Goal: Task Accomplishment & Management: Use online tool/utility

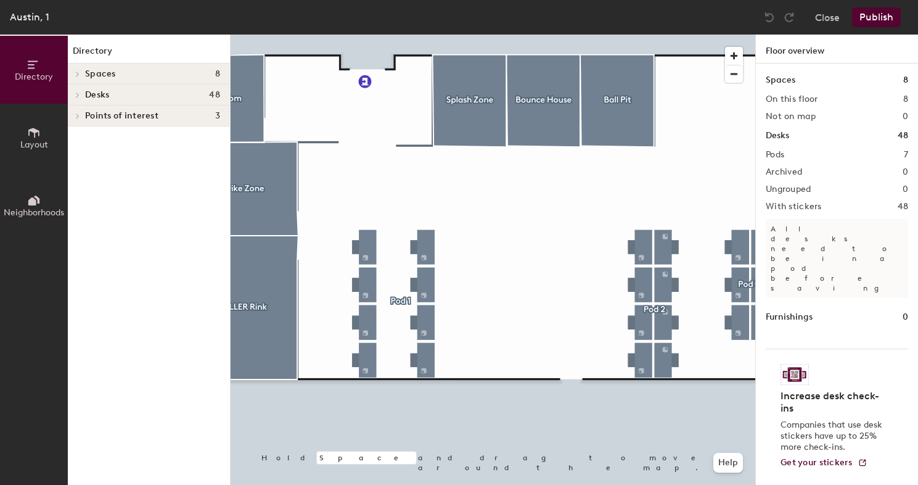
click at [369, 35] on div at bounding box center [493, 35] width 525 height 0
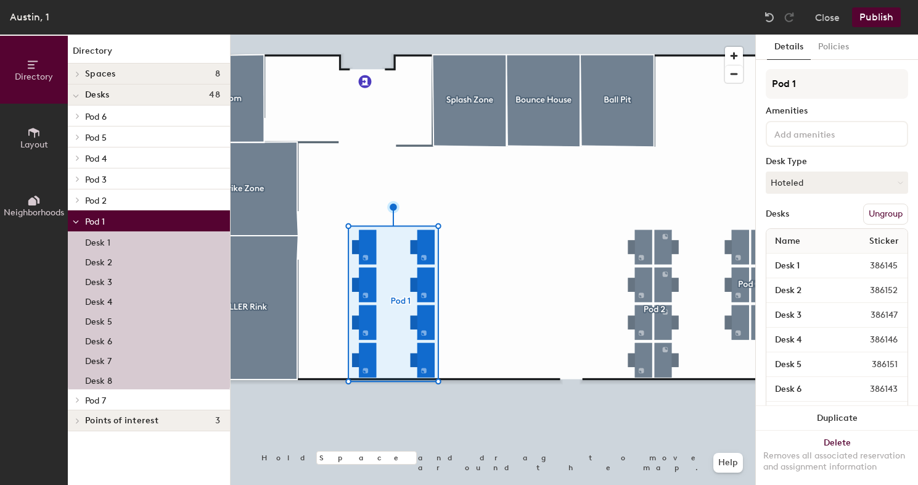
click at [887, 264] on span "386145" at bounding box center [872, 266] width 65 height 14
click at [604, 35] on div at bounding box center [493, 35] width 525 height 0
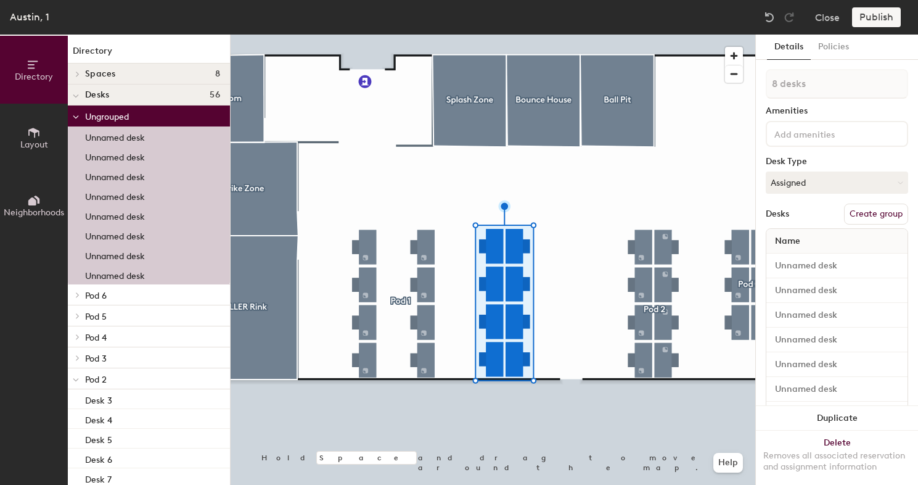
type input "1 desk"
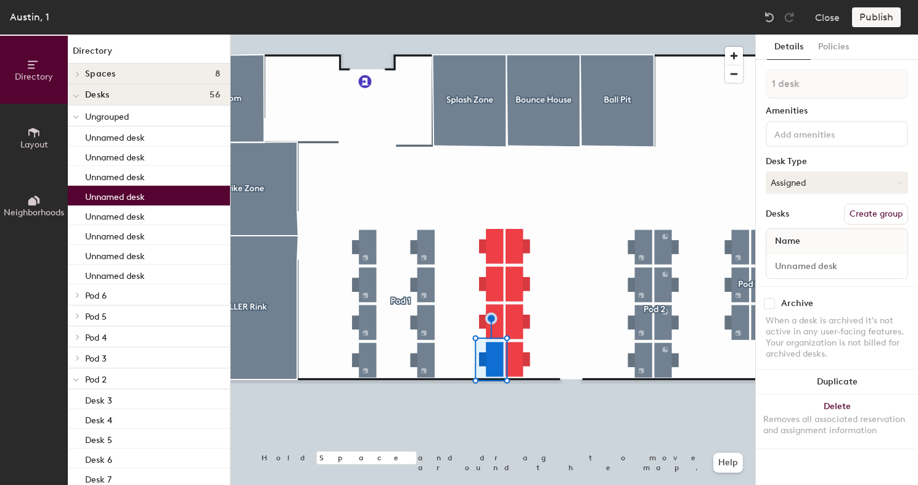
click at [523, 35] on div at bounding box center [493, 35] width 525 height 0
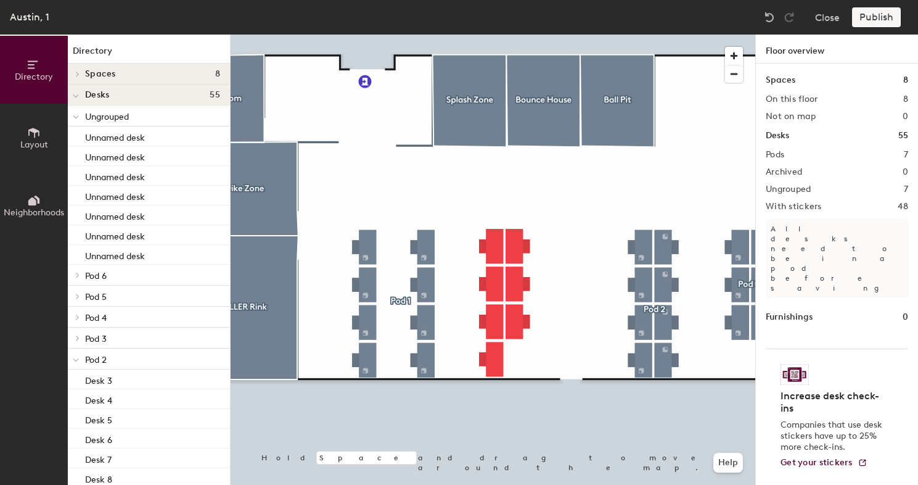
click at [489, 35] on div at bounding box center [493, 35] width 525 height 0
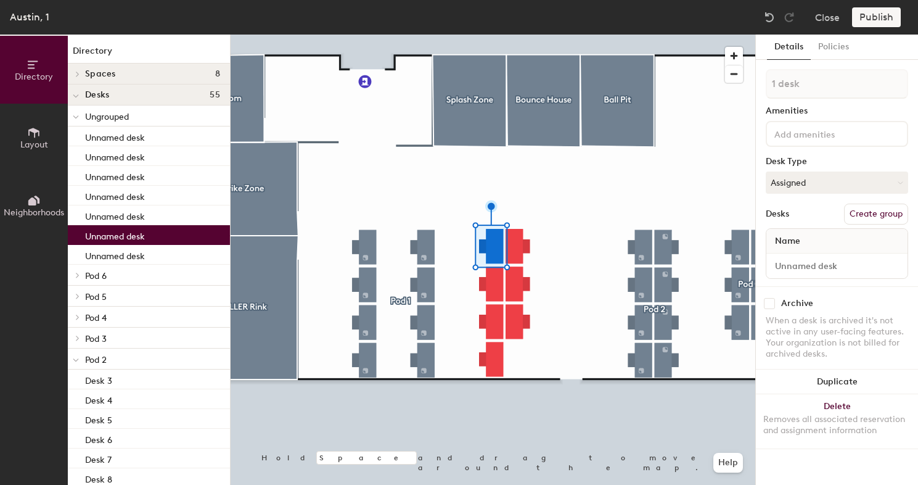
click at [456, 35] on div at bounding box center [493, 35] width 525 height 0
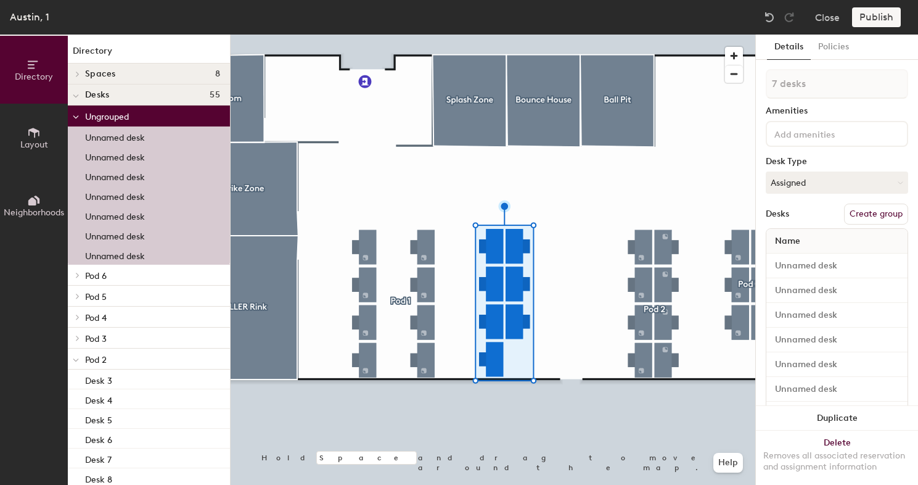
click at [874, 205] on button "Create group" at bounding box center [876, 213] width 64 height 21
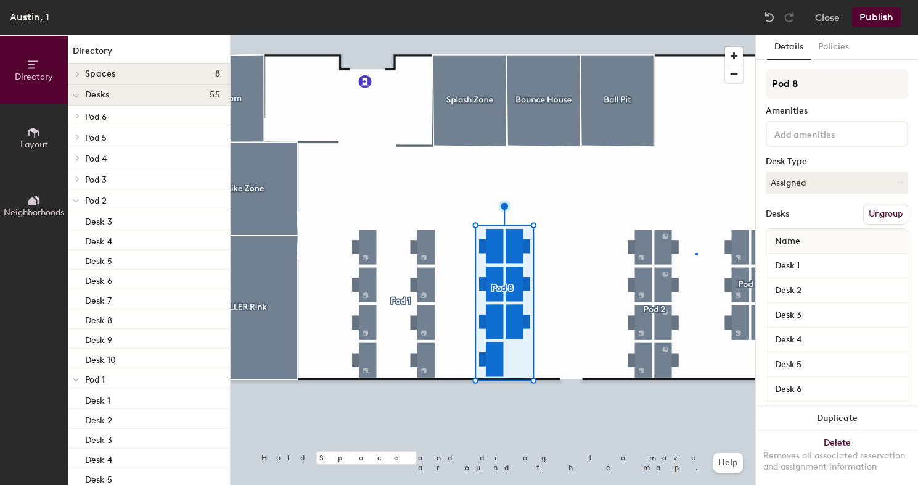
click at [695, 35] on div at bounding box center [493, 35] width 525 height 0
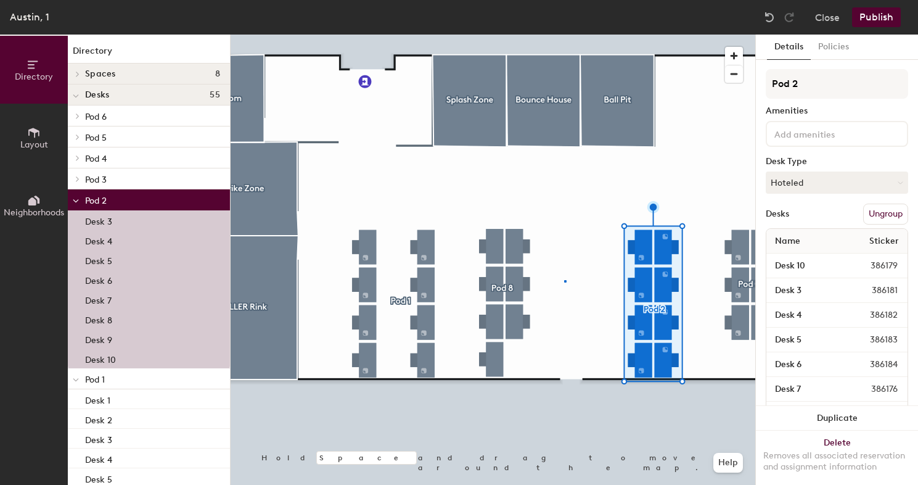
click at [564, 35] on div at bounding box center [493, 35] width 525 height 0
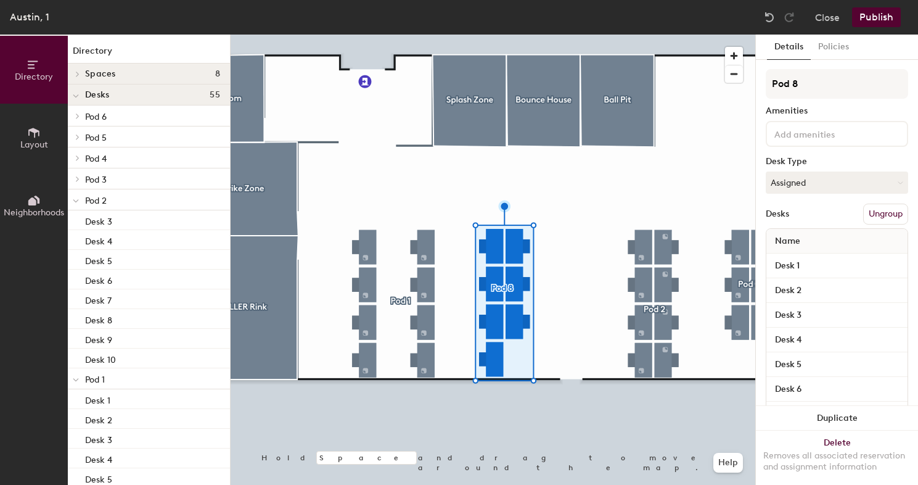
click at [583, 35] on div at bounding box center [493, 35] width 525 height 0
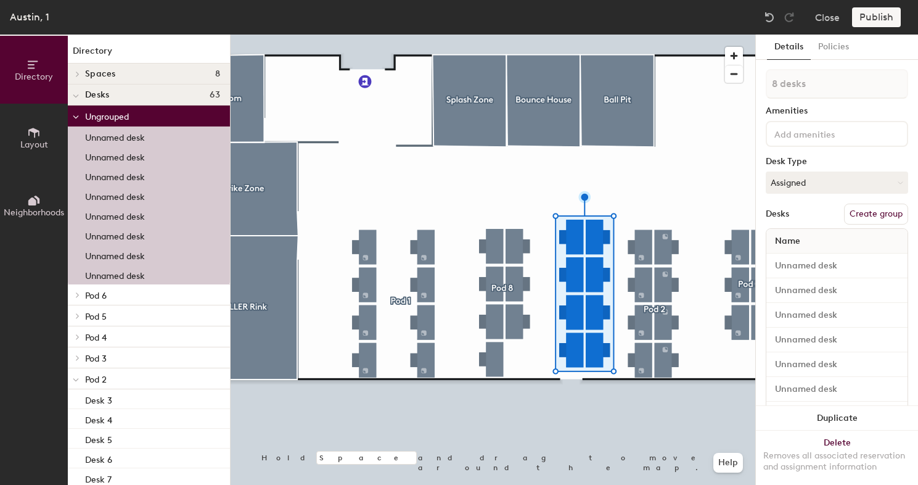
click at [536, 35] on div at bounding box center [493, 35] width 525 height 0
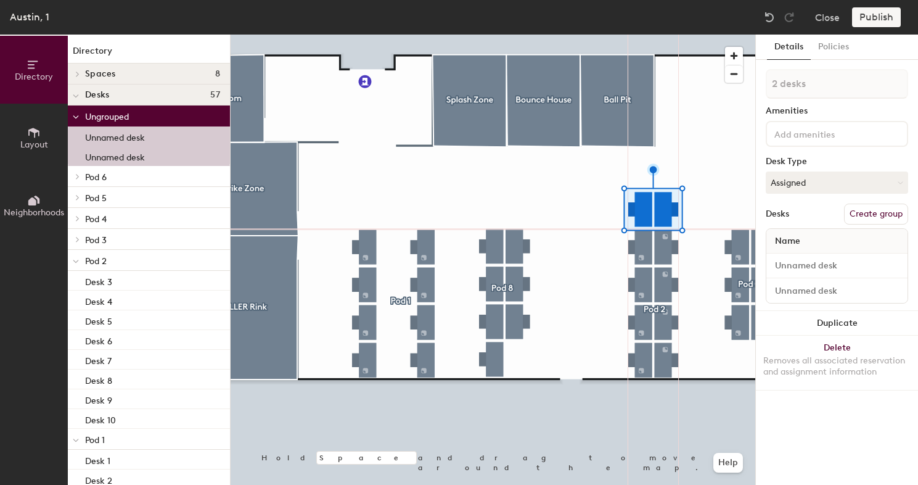
click at [588, 35] on div at bounding box center [493, 35] width 525 height 0
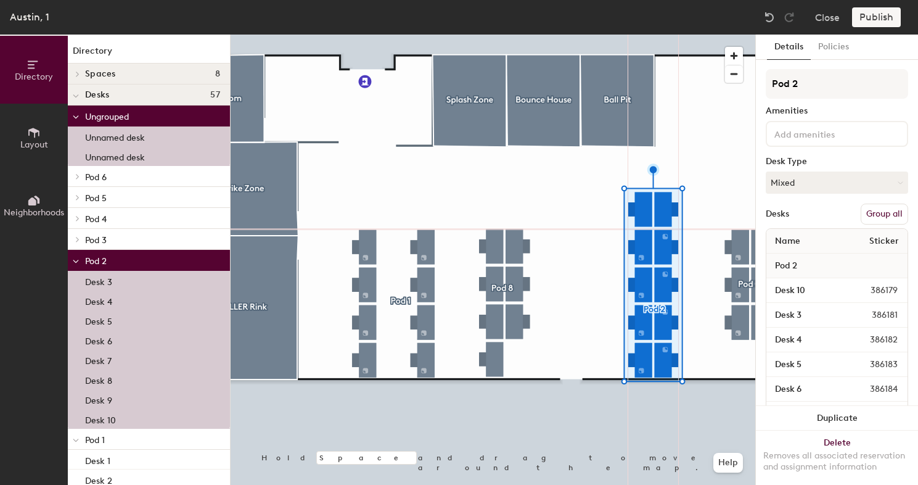
click at [890, 210] on button "Group all" at bounding box center [884, 213] width 47 height 21
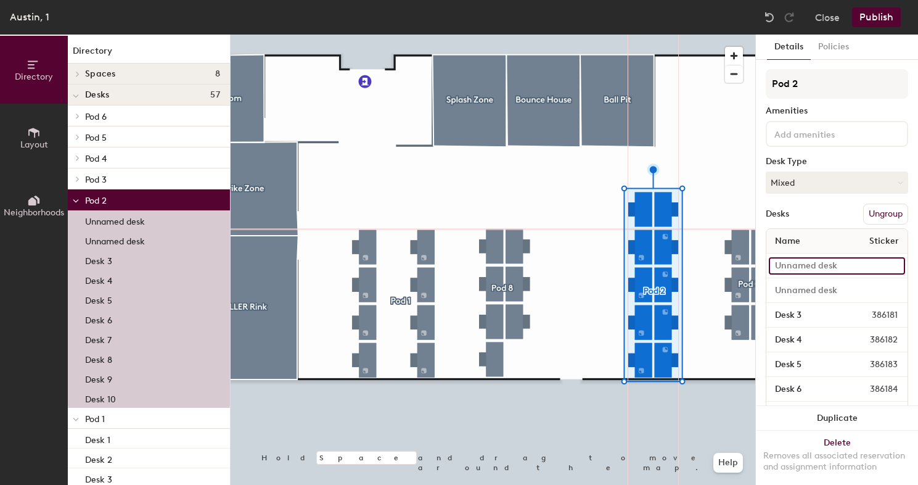
click at [814, 261] on input at bounding box center [837, 265] width 136 height 17
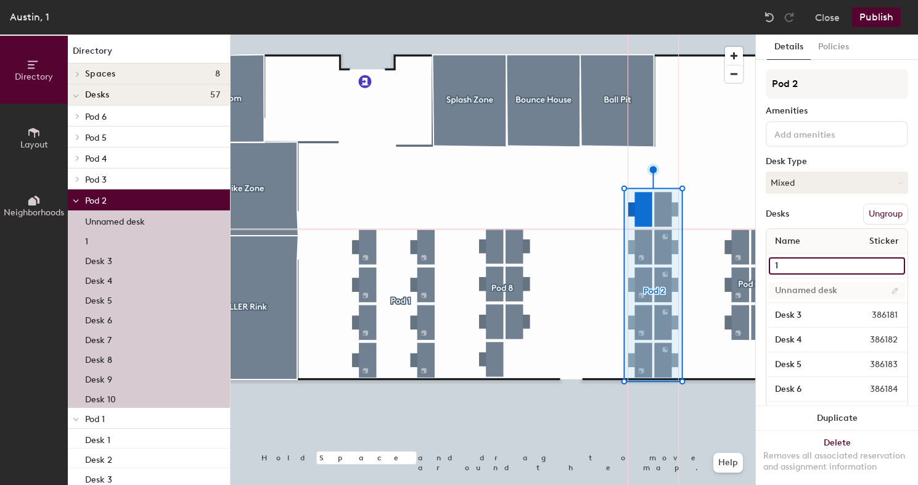
type input "1"
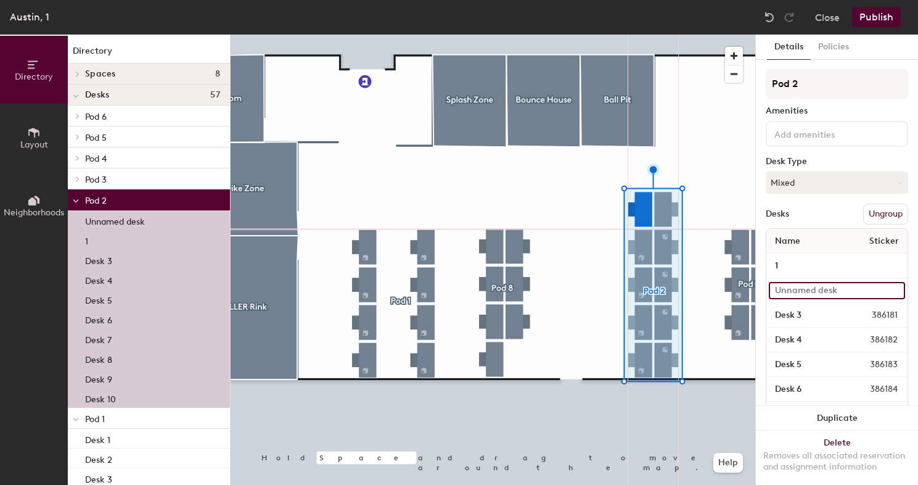
click at [808, 287] on input at bounding box center [837, 290] width 136 height 17
type input "2"
click at [704, 35] on div at bounding box center [493, 35] width 525 height 0
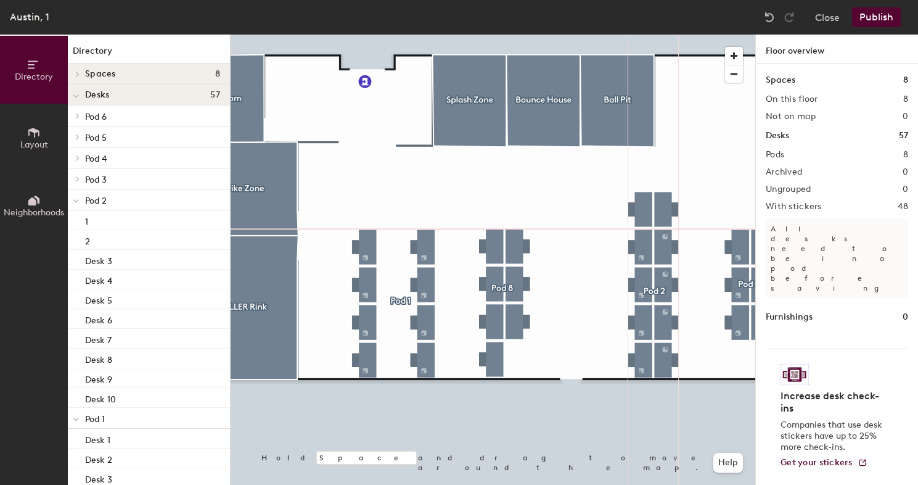
click at [599, 35] on div at bounding box center [493, 35] width 525 height 0
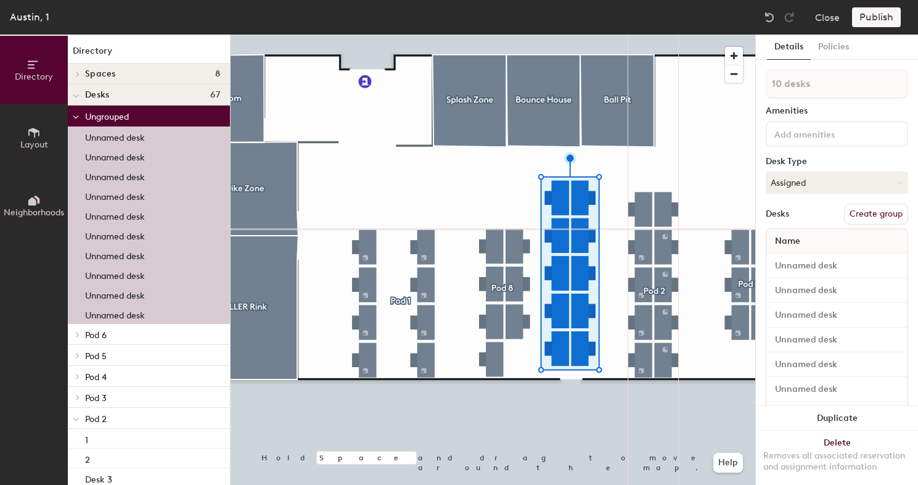
click at [623, 35] on div at bounding box center [493, 35] width 525 height 0
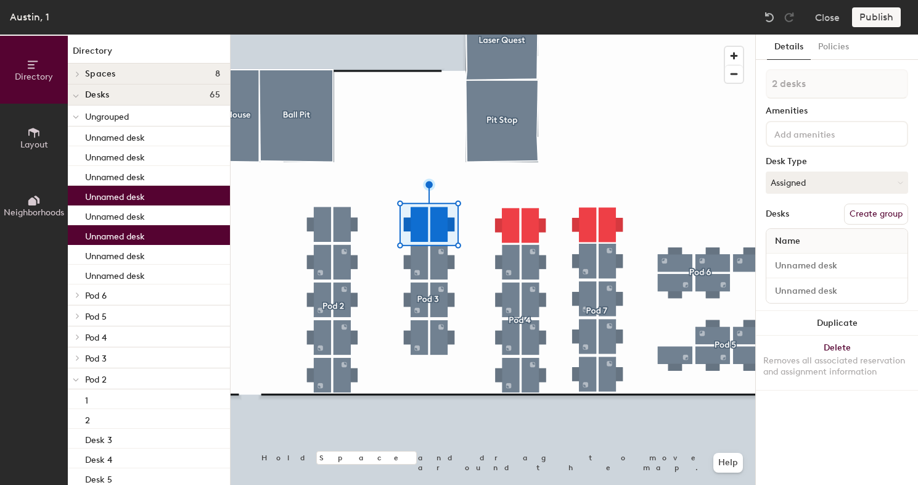
click at [450, 35] on div at bounding box center [493, 35] width 525 height 0
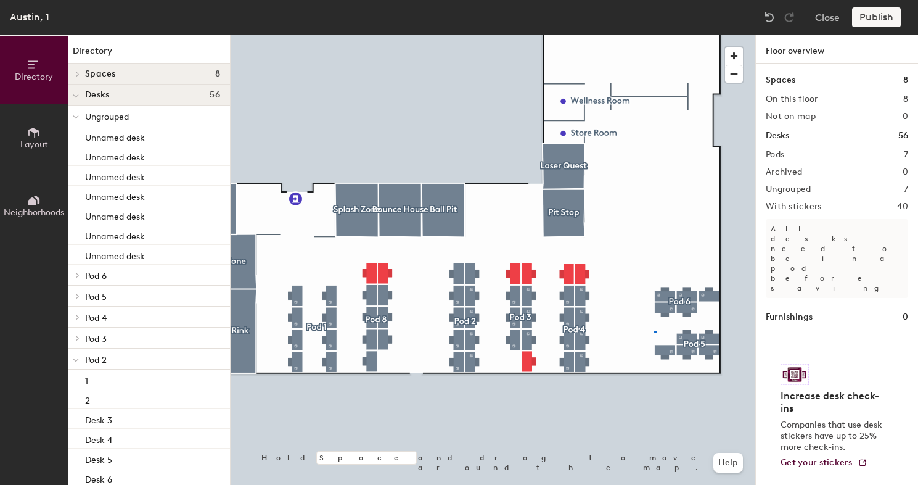
click at [654, 35] on div at bounding box center [493, 35] width 525 height 0
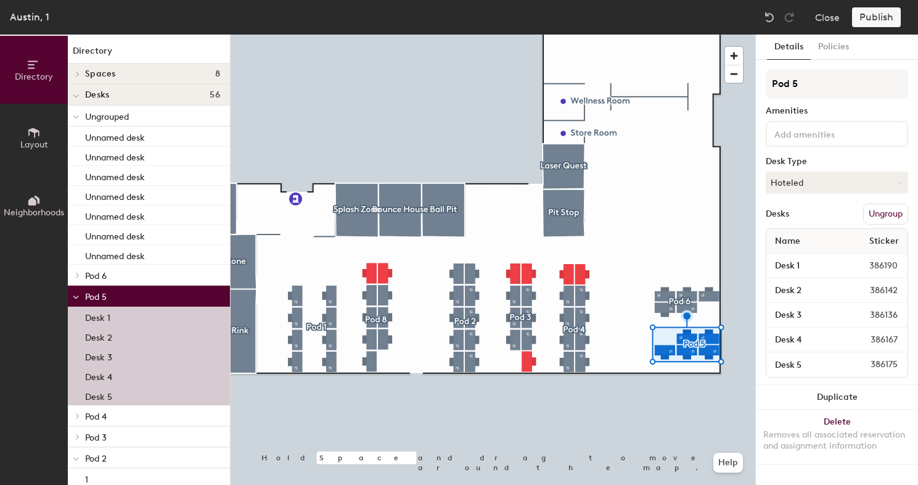
click at [889, 211] on button "Ungroup" at bounding box center [885, 213] width 45 height 21
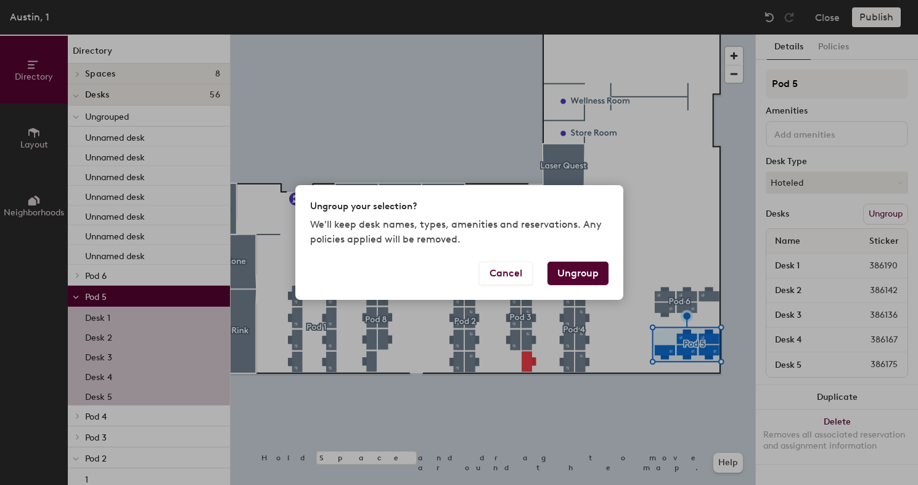
click at [583, 272] on button "Ungroup" at bounding box center [577, 272] width 61 height 23
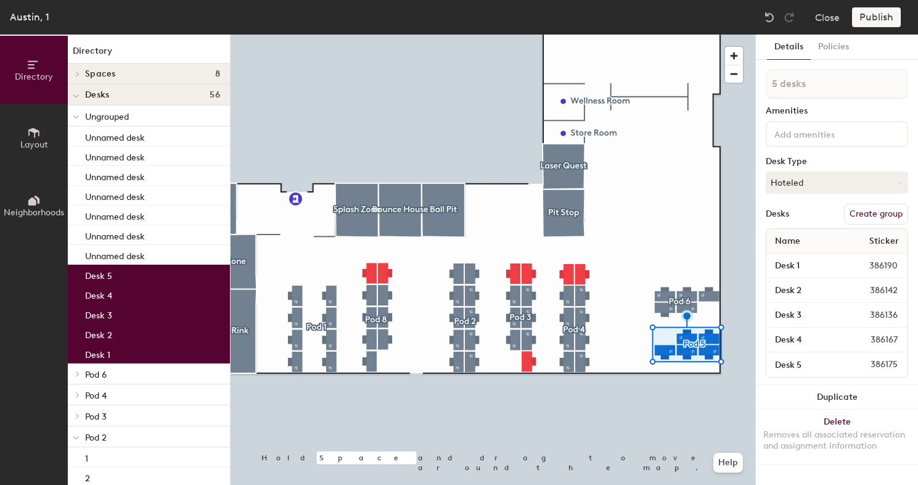
click at [627, 35] on div at bounding box center [493, 35] width 525 height 0
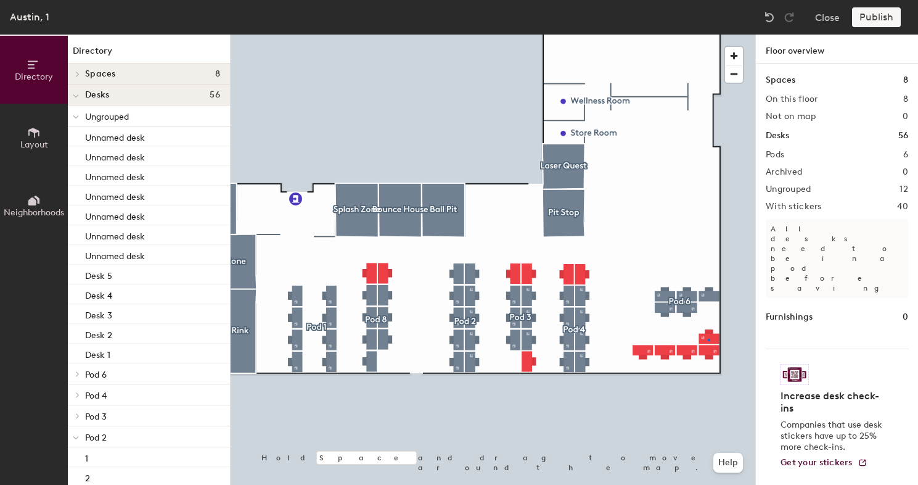
click at [708, 35] on div at bounding box center [493, 35] width 525 height 0
click at [707, 35] on div at bounding box center [493, 35] width 525 height 0
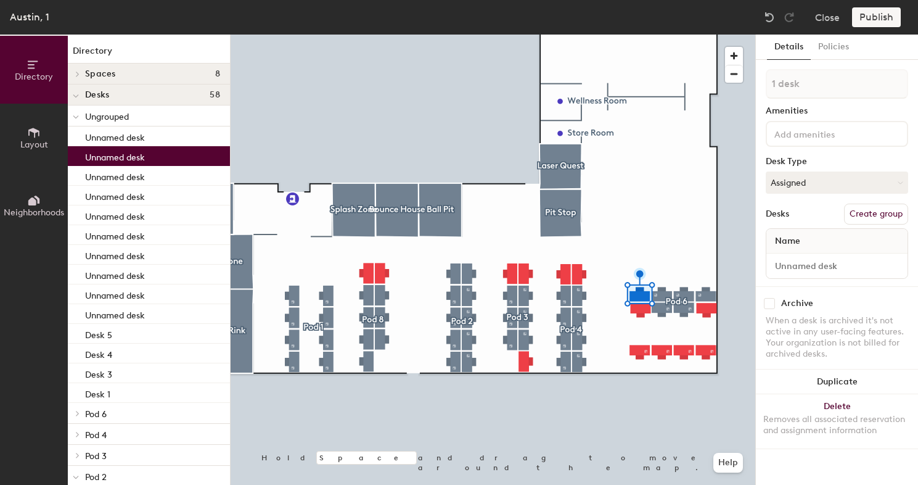
click at [598, 35] on div at bounding box center [493, 35] width 525 height 0
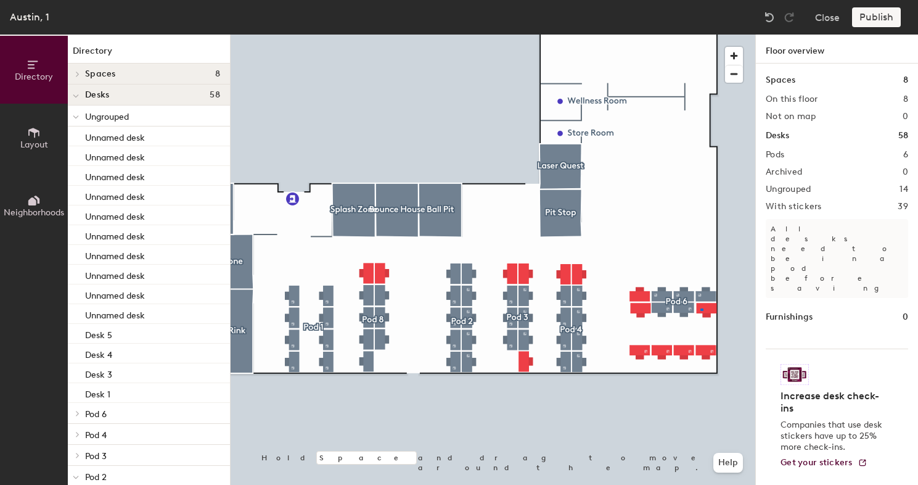
click at [699, 35] on div at bounding box center [493, 35] width 525 height 0
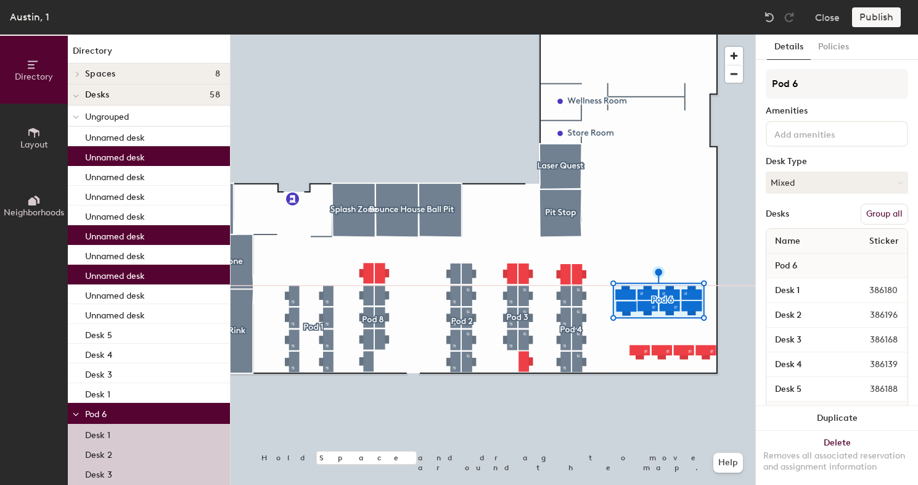
click at [620, 35] on div at bounding box center [493, 35] width 525 height 0
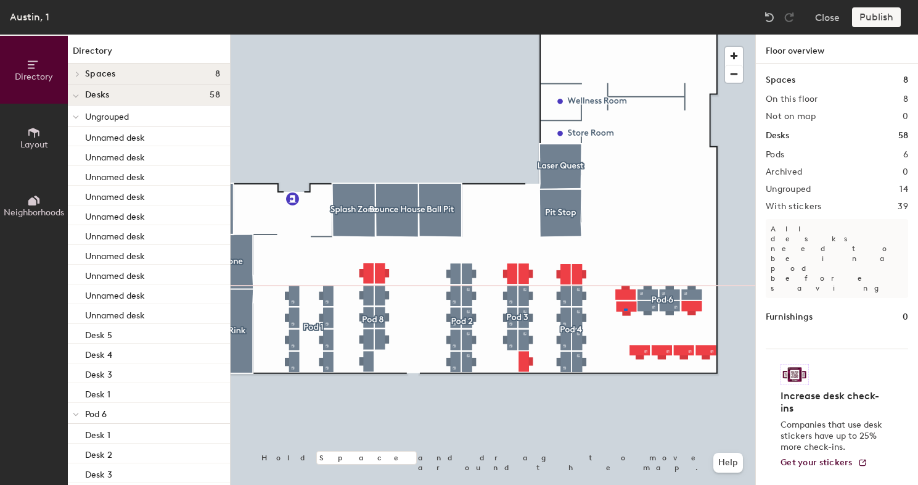
click at [623, 35] on div at bounding box center [493, 35] width 525 height 0
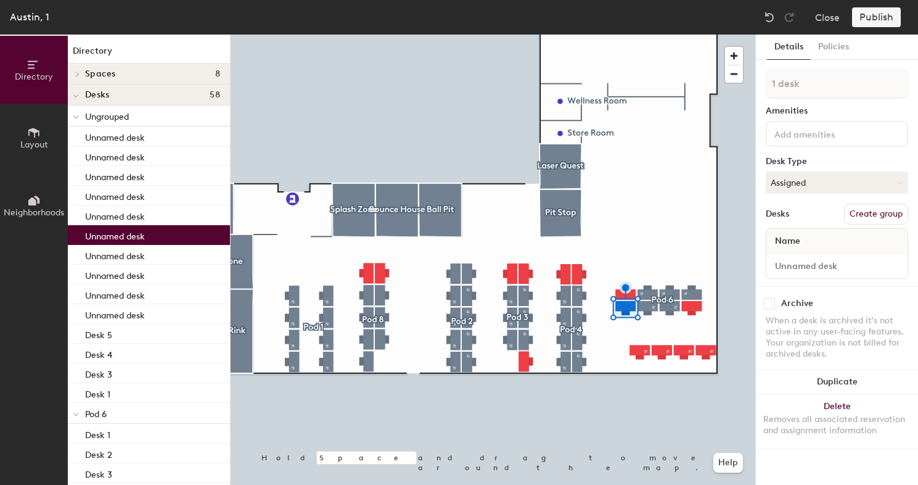
click at [664, 35] on div at bounding box center [493, 35] width 525 height 0
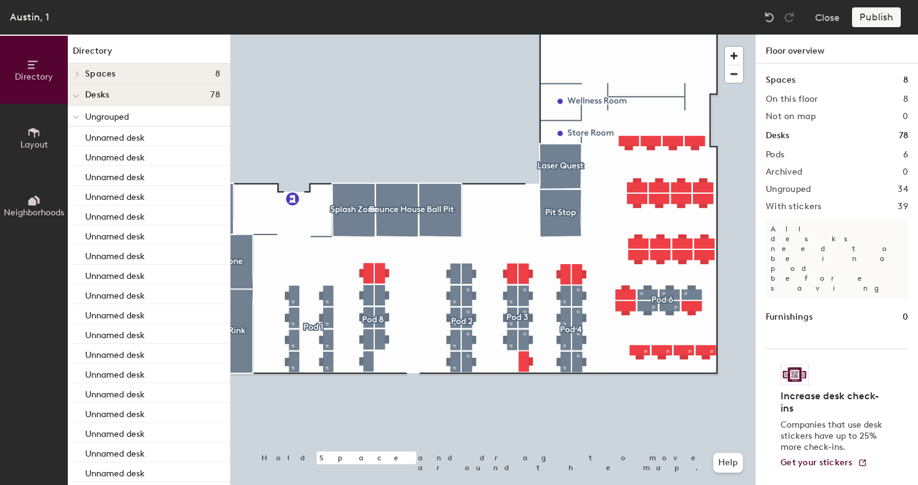
click at [874, 17] on div "Publish" at bounding box center [880, 17] width 56 height 20
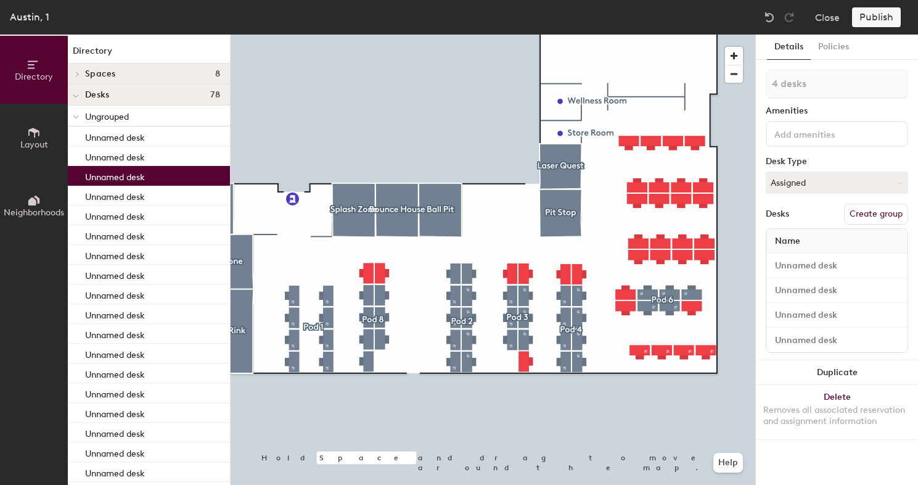
click at [881, 211] on button "Create group" at bounding box center [876, 213] width 64 height 21
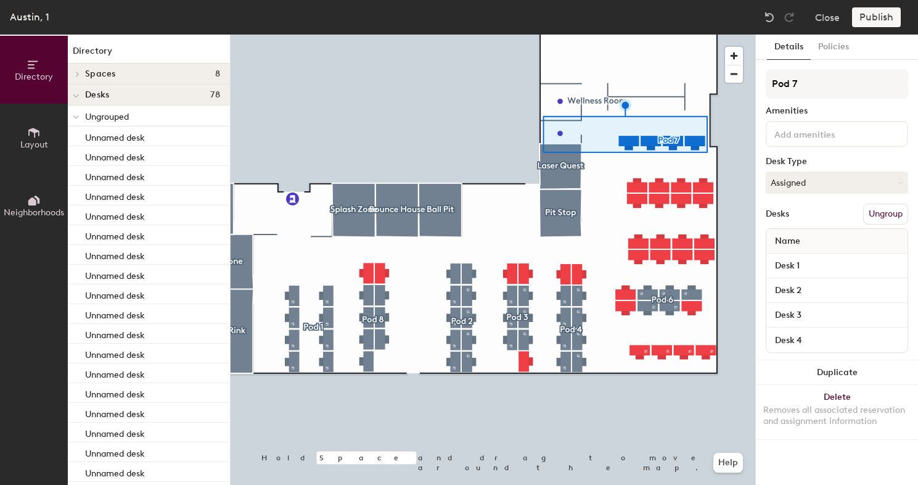
click at [610, 35] on div at bounding box center [493, 35] width 525 height 0
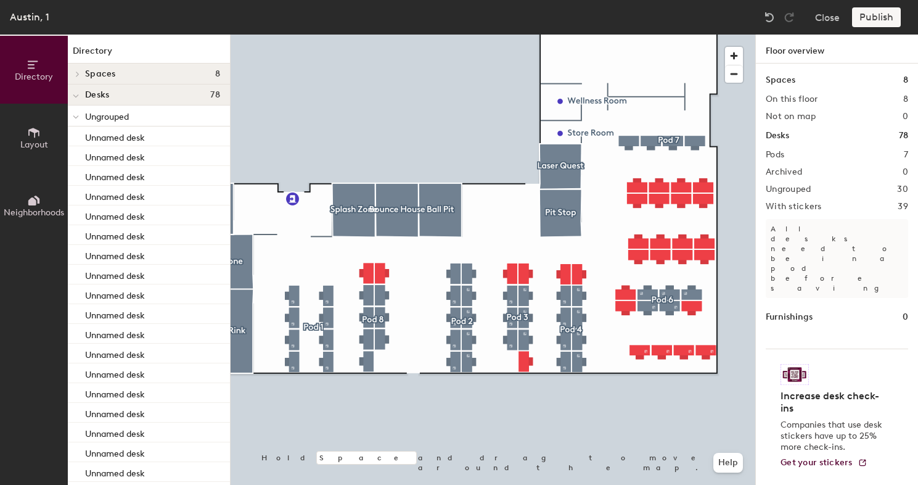
click at [650, 35] on div at bounding box center [493, 35] width 525 height 0
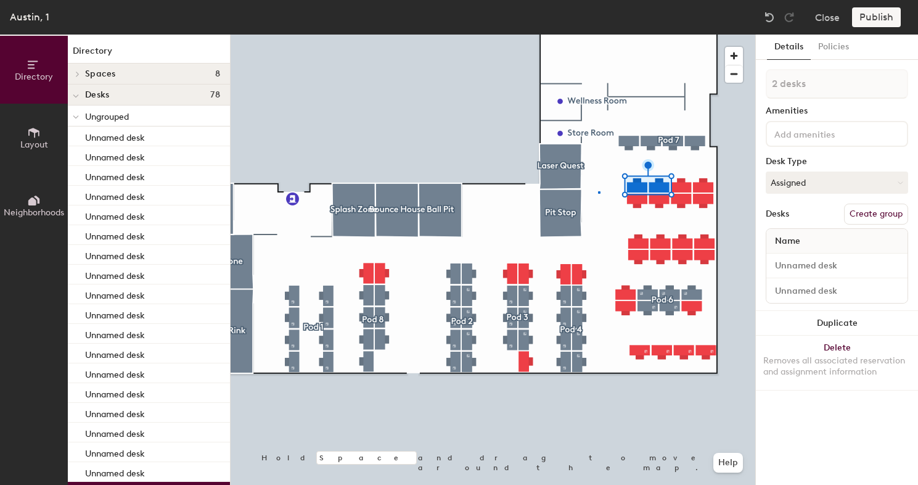
click at [599, 35] on div at bounding box center [493, 35] width 525 height 0
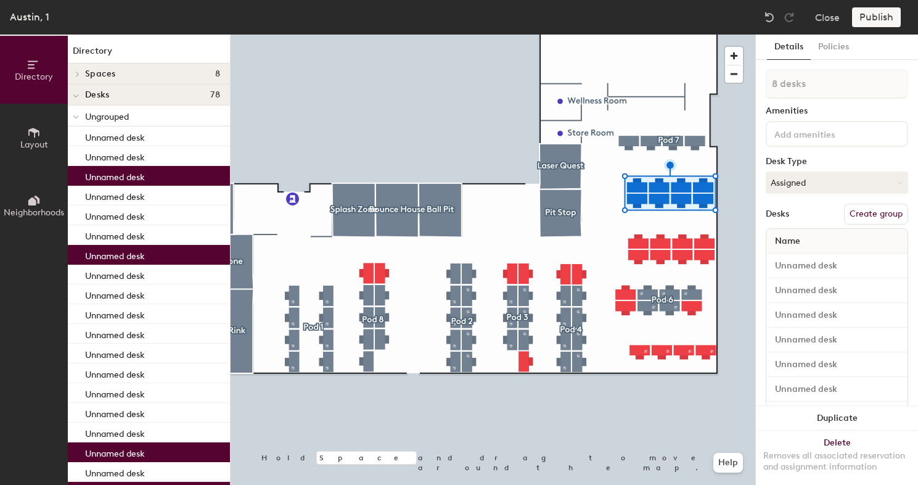
click at [863, 210] on button "Create group" at bounding box center [876, 213] width 64 height 21
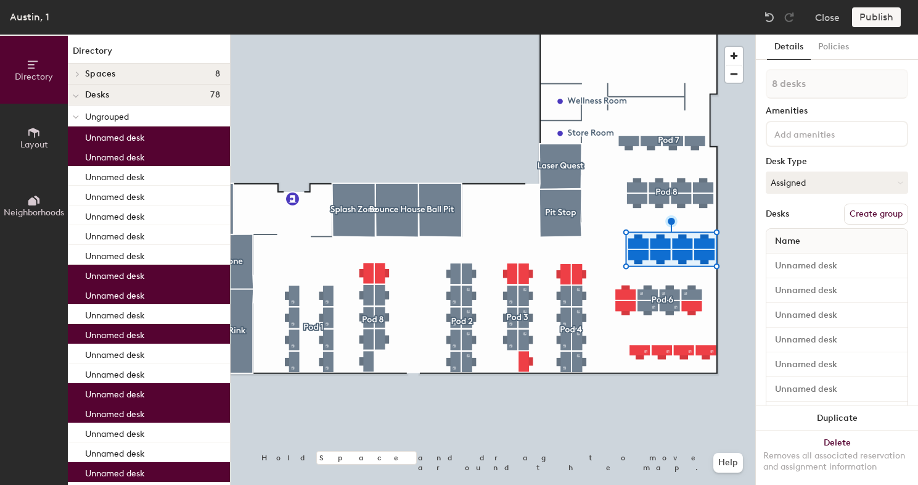
click at [860, 217] on button "Create group" at bounding box center [876, 213] width 64 height 21
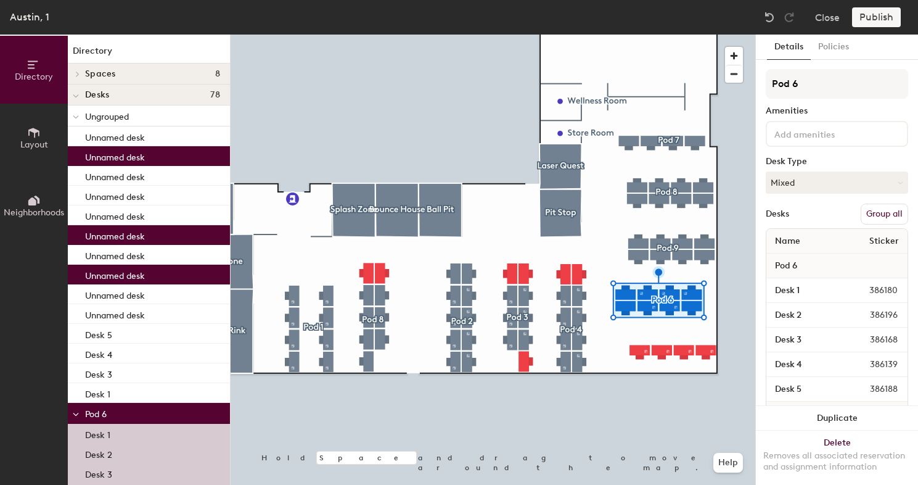
click at [888, 216] on button "Group all" at bounding box center [884, 213] width 47 height 21
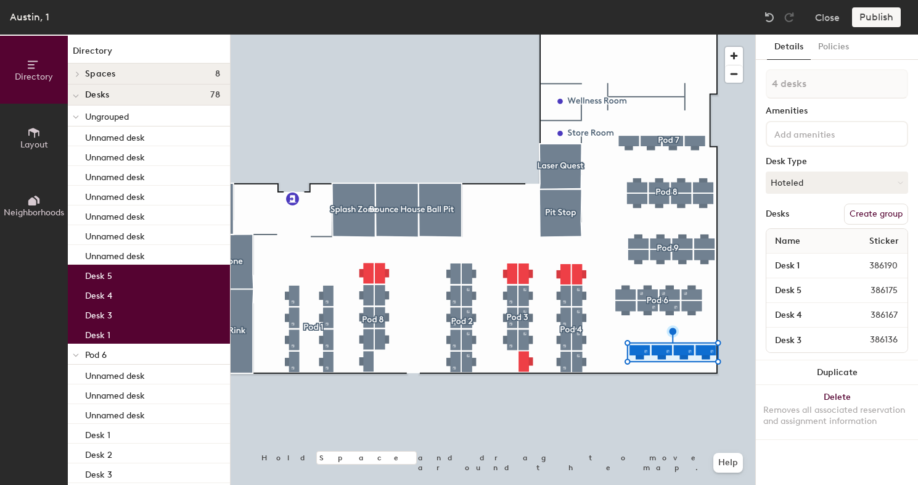
click at [871, 210] on button "Create group" at bounding box center [876, 213] width 64 height 21
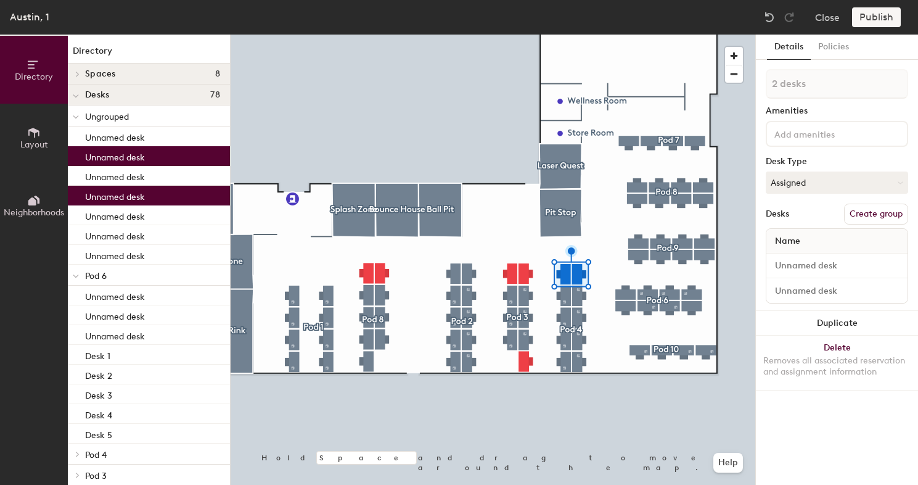
click at [869, 221] on button "Create group" at bounding box center [876, 213] width 64 height 21
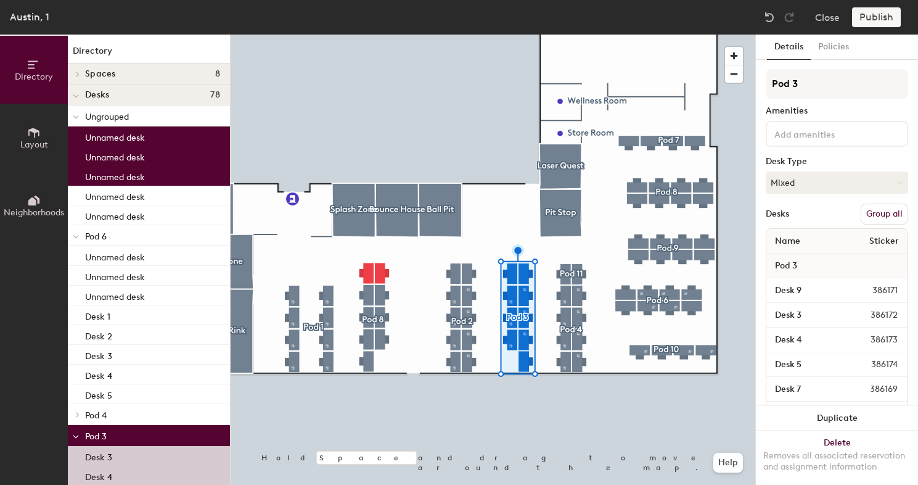
click at [879, 217] on button "Group all" at bounding box center [884, 213] width 47 height 21
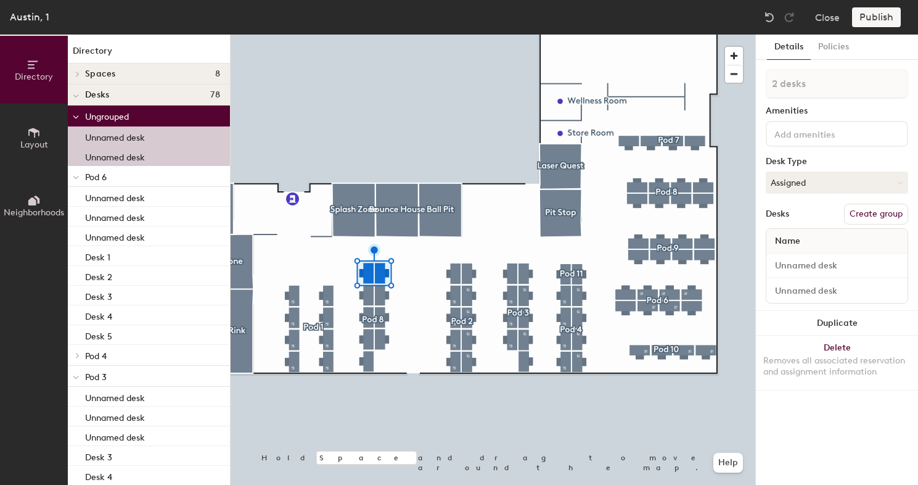
click at [891, 213] on button "Create group" at bounding box center [876, 213] width 64 height 21
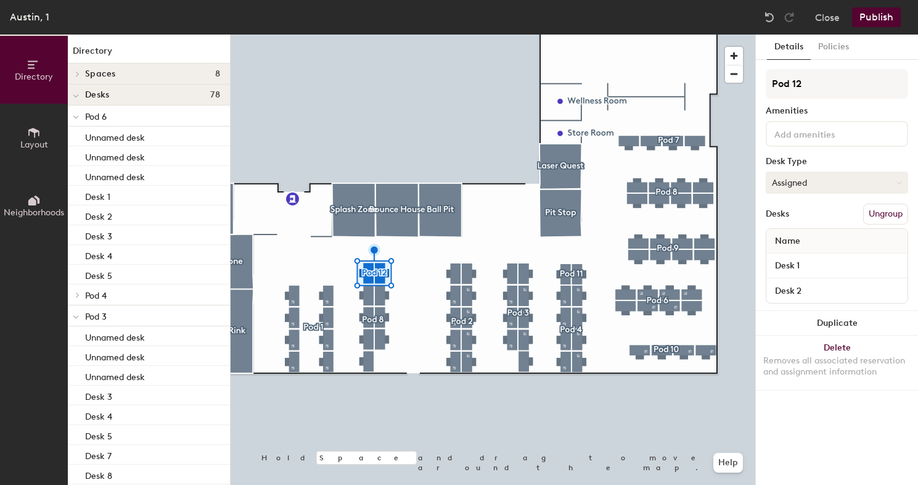
click at [411, 35] on div at bounding box center [493, 35] width 525 height 0
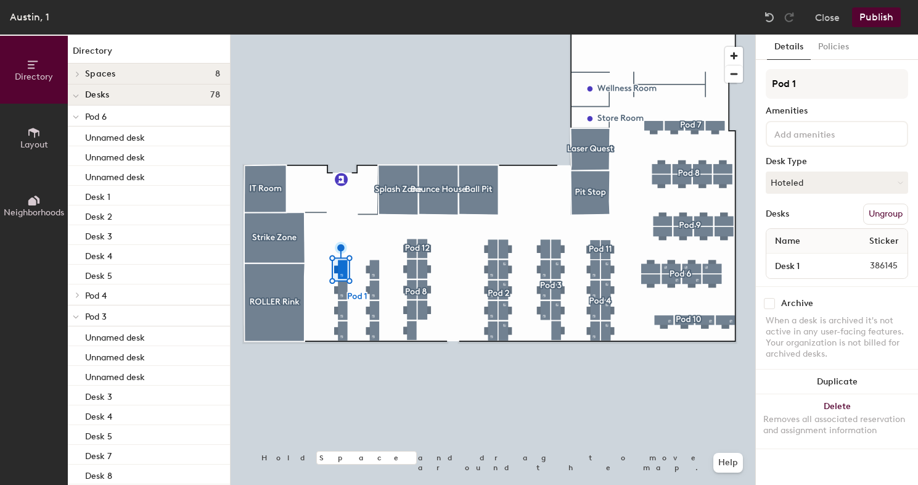
click at [891, 260] on span "386145" at bounding box center [872, 266] width 65 height 14
click at [27, 146] on span "Layout" at bounding box center [34, 144] width 28 height 10
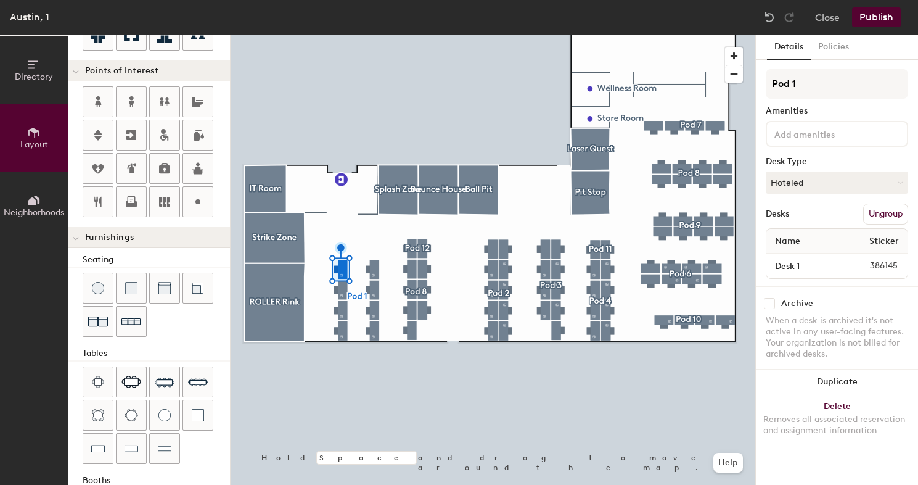
scroll to position [294, 0]
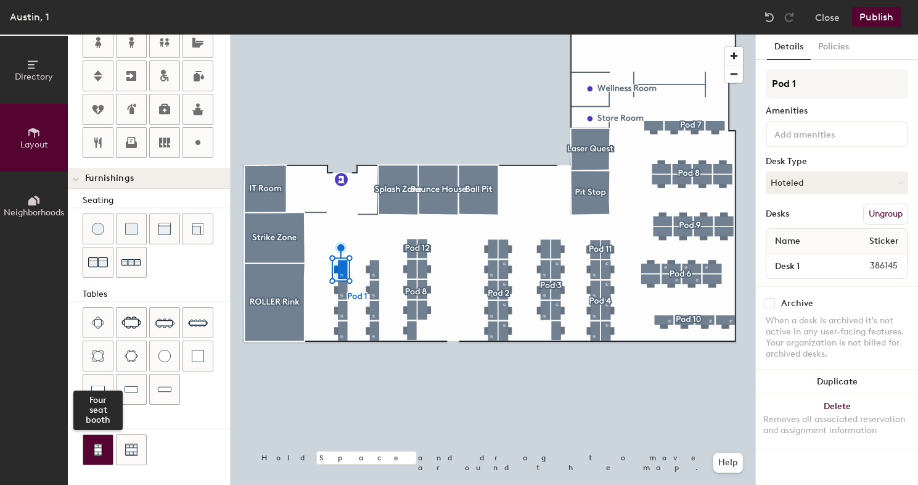
click at [100, 451] on img at bounding box center [97, 449] width 11 height 12
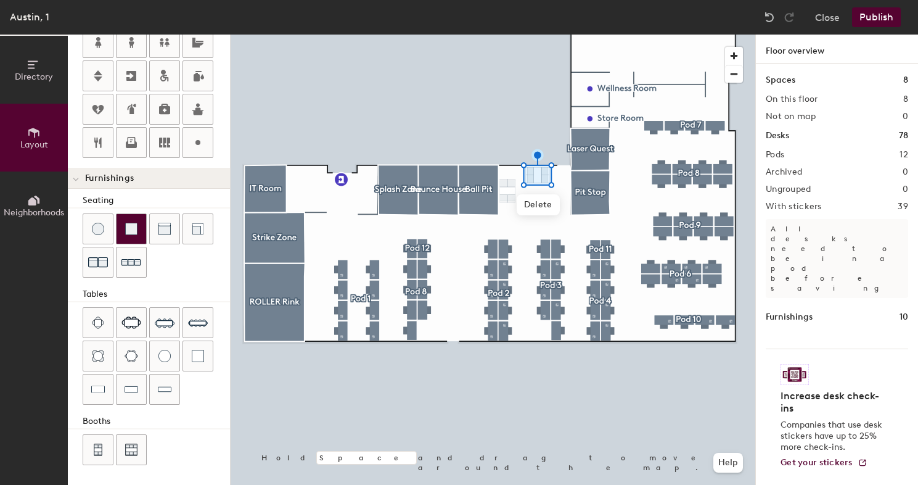
click at [125, 227] on img at bounding box center [131, 229] width 12 height 12
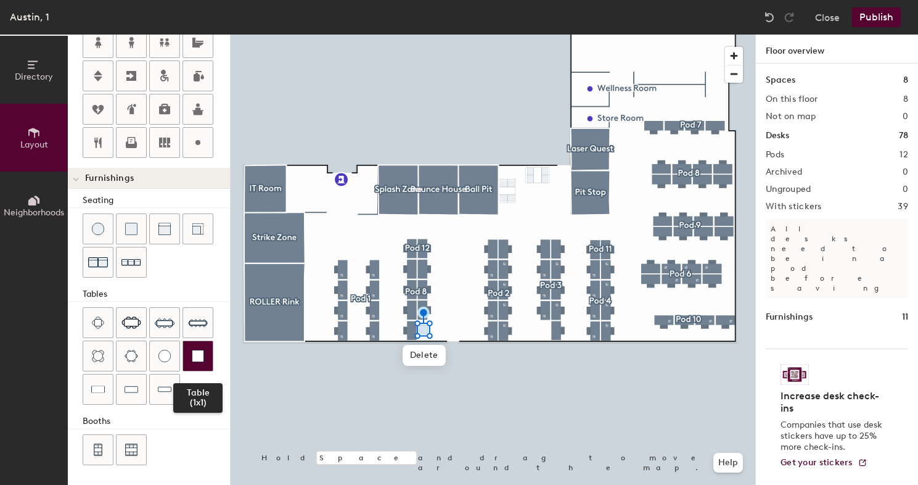
click at [204, 353] on div at bounding box center [198, 356] width 30 height 30
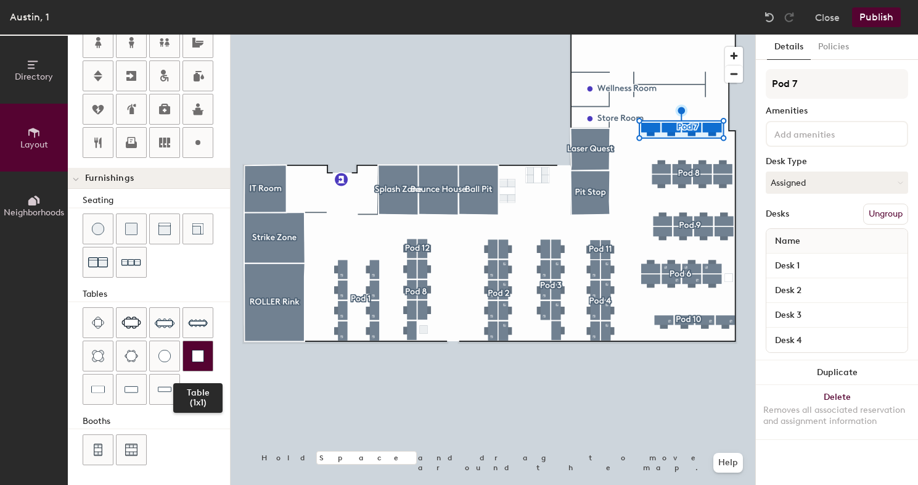
click at [192, 364] on div at bounding box center [198, 356] width 30 height 30
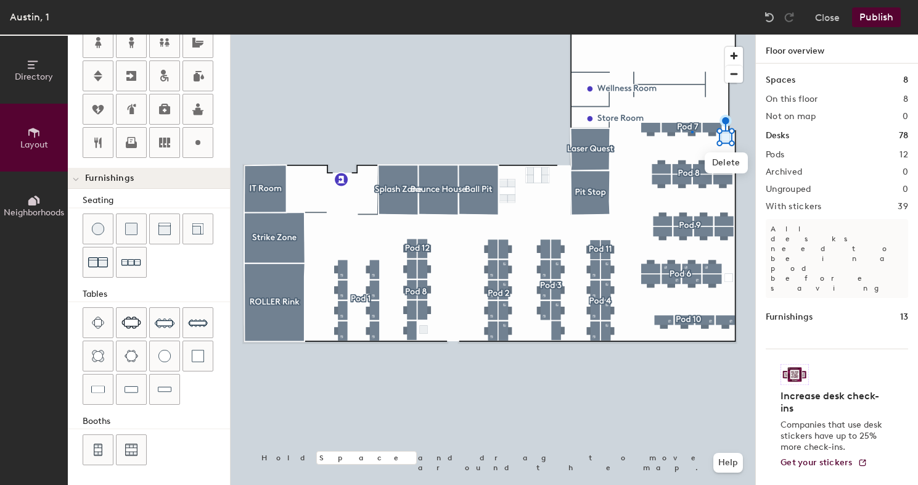
click at [691, 35] on div at bounding box center [493, 35] width 525 height 0
type input "160"
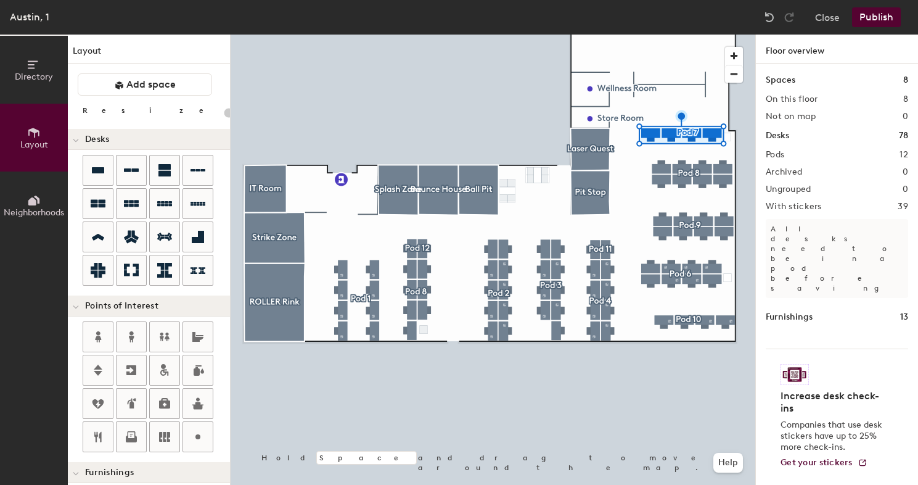
scroll to position [294, 0]
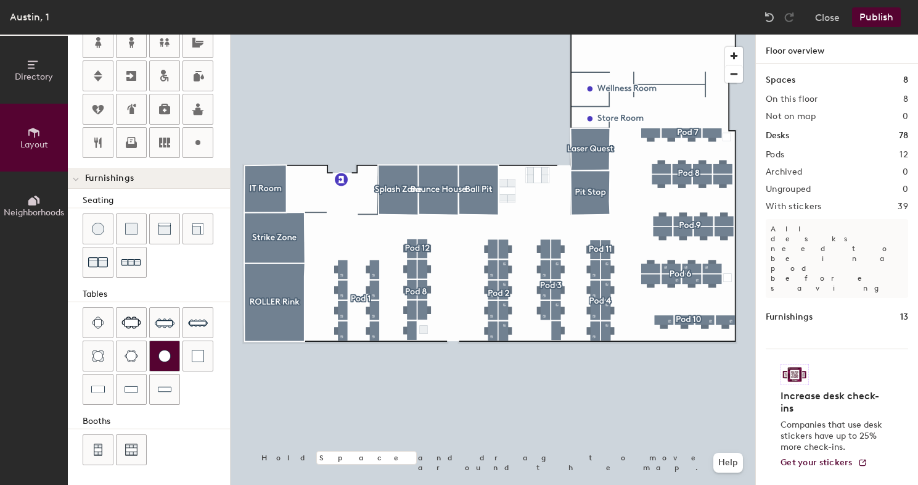
click at [163, 352] on img at bounding box center [164, 356] width 12 height 12
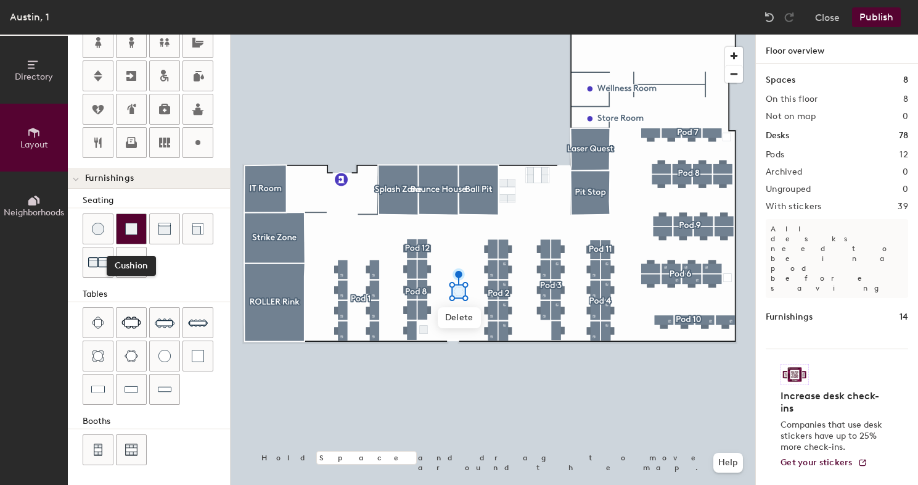
click at [132, 223] on img at bounding box center [131, 229] width 12 height 12
click at [133, 226] on img at bounding box center [131, 229] width 12 height 12
click at [459, 35] on div at bounding box center [493, 35] width 525 height 0
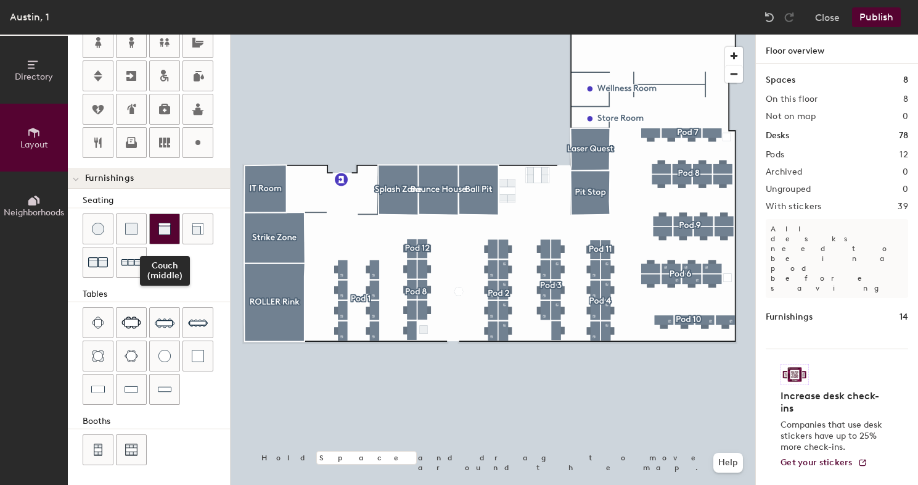
click at [158, 229] on img at bounding box center [164, 229] width 12 height 12
type input "60"
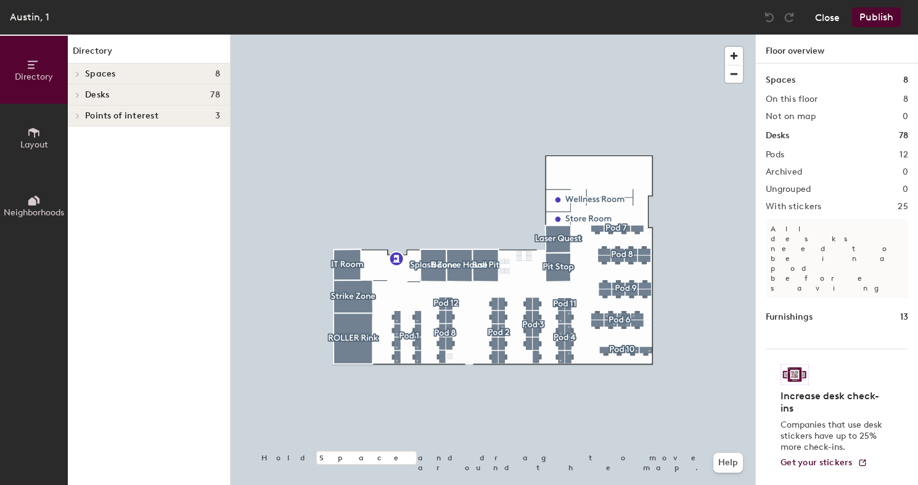
click at [832, 19] on button "Close" at bounding box center [827, 17] width 25 height 20
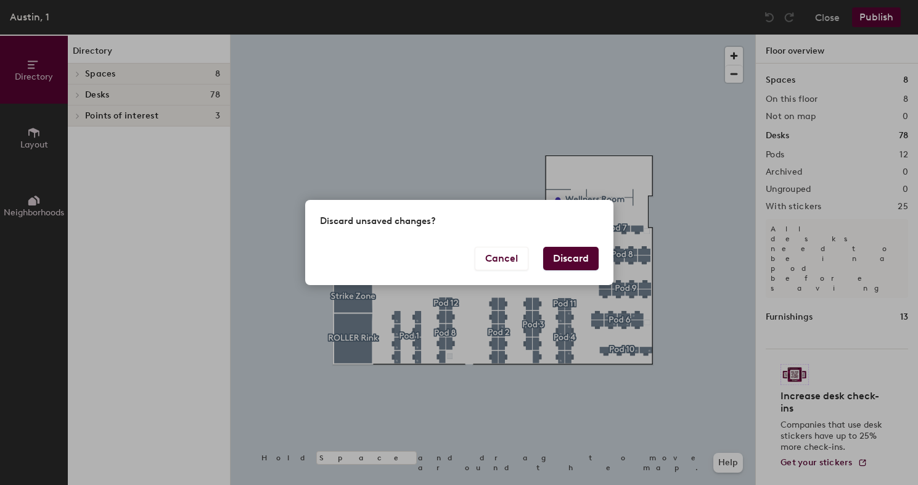
click at [575, 255] on button "Discard" at bounding box center [570, 258] width 55 height 23
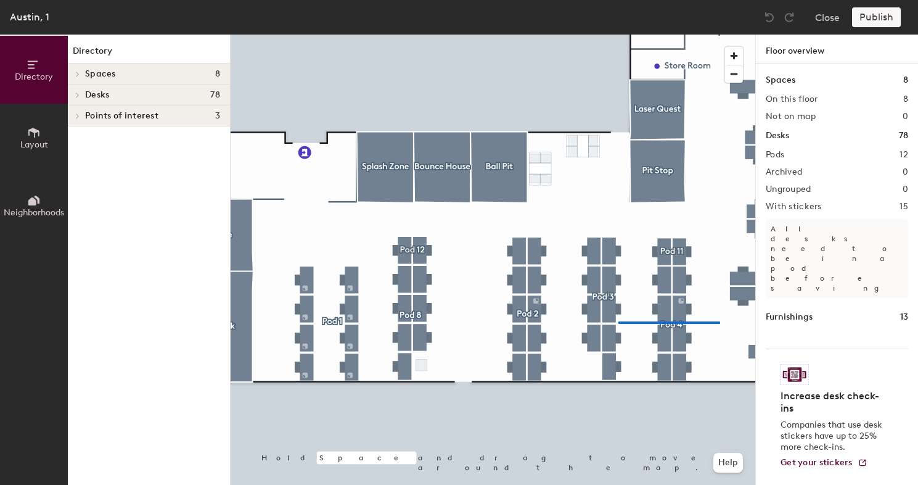
click at [620, 35] on div at bounding box center [493, 35] width 525 height 0
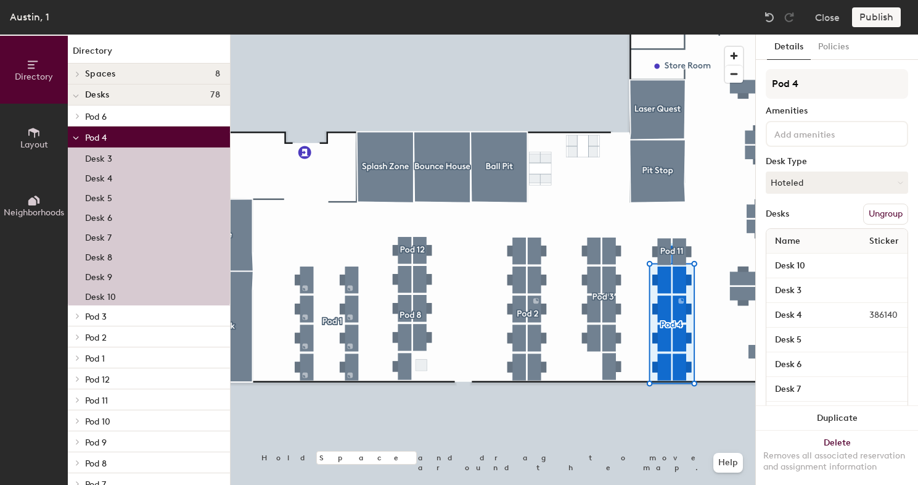
click at [715, 35] on div at bounding box center [493, 35] width 525 height 0
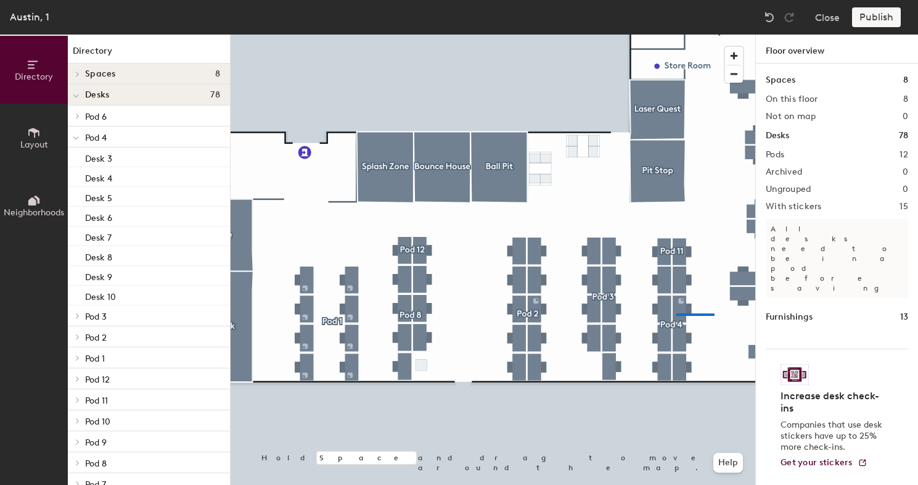
click at [685, 35] on div at bounding box center [493, 35] width 525 height 0
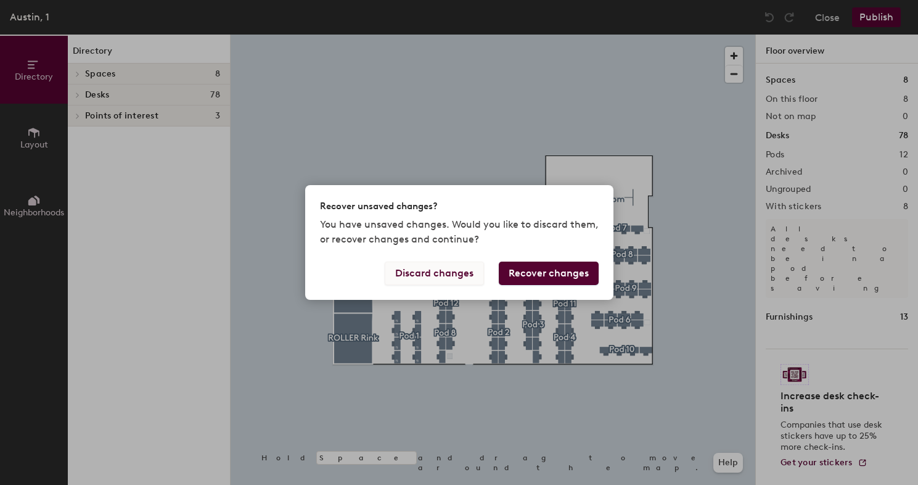
click at [440, 271] on button "Discard changes" at bounding box center [434, 272] width 99 height 23
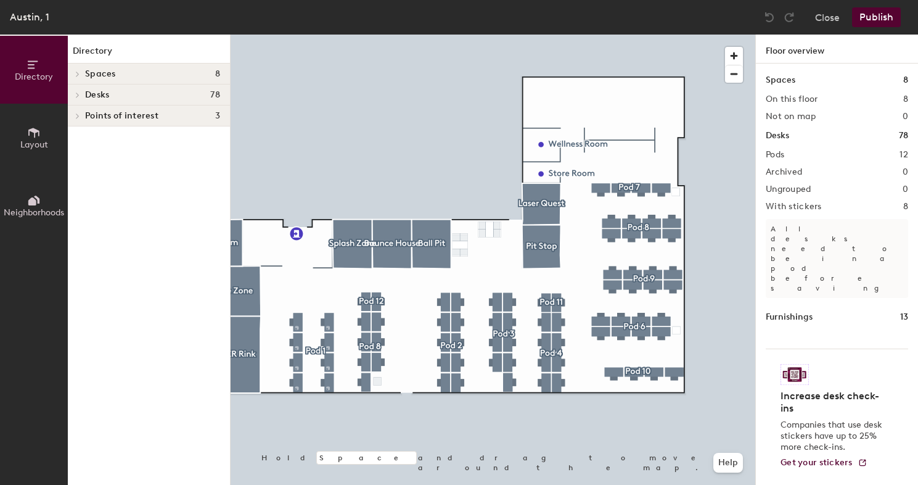
click at [745, 35] on div at bounding box center [493, 35] width 525 height 0
click at [827, 14] on button "Close" at bounding box center [827, 17] width 25 height 20
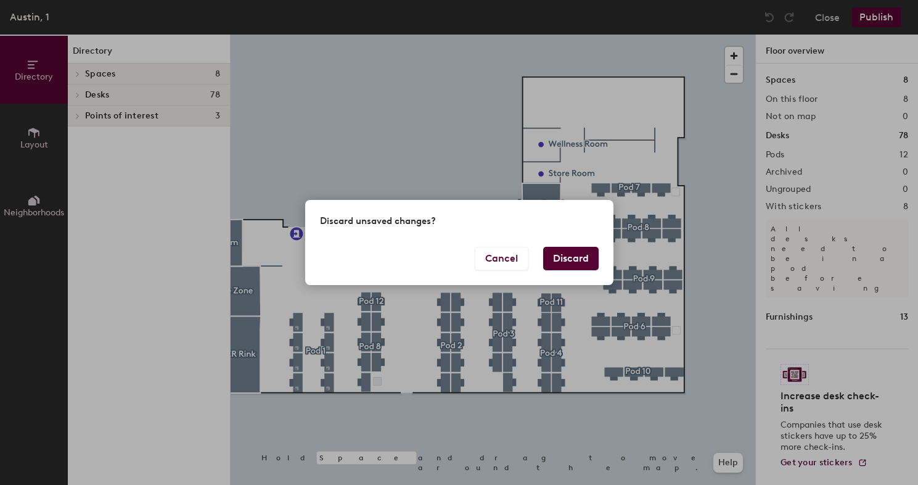
click at [579, 260] on button "Discard" at bounding box center [570, 258] width 55 height 23
